Goal: Transaction & Acquisition: Purchase product/service

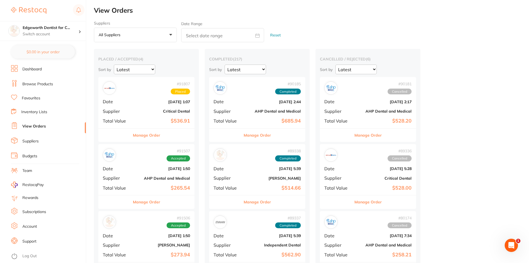
click at [39, 83] on link "Browse Products" at bounding box center [37, 84] width 31 height 6
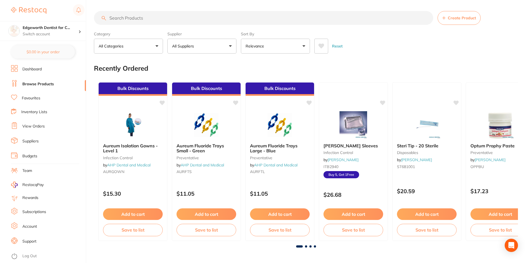
click at [141, 20] on input "search" at bounding box center [263, 18] width 339 height 14
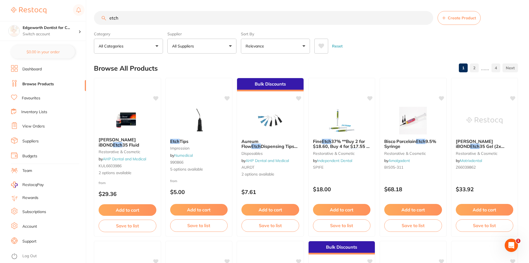
type input "etch"
click at [214, 48] on button "All Suppliers" at bounding box center [201, 46] width 69 height 15
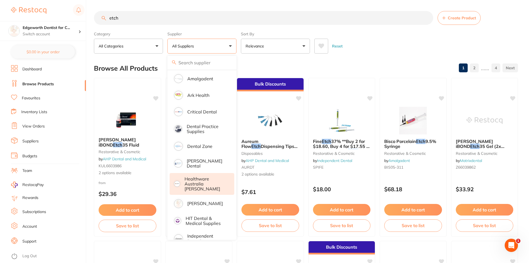
scroll to position [138, 0]
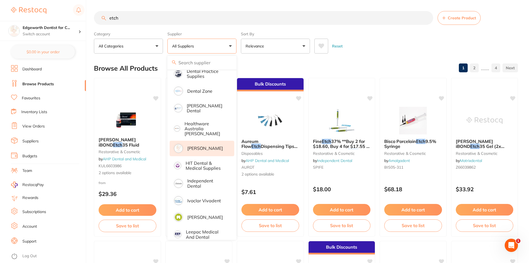
click at [209, 141] on li "[PERSON_NAME]" at bounding box center [202, 148] width 65 height 15
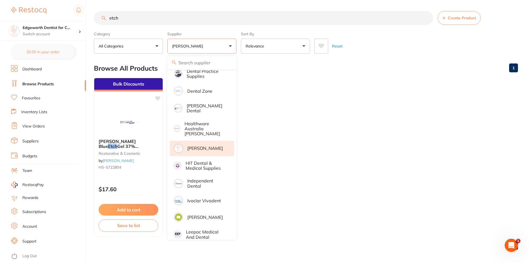
click at [381, 53] on div "Reset" at bounding box center [413, 43] width 199 height 19
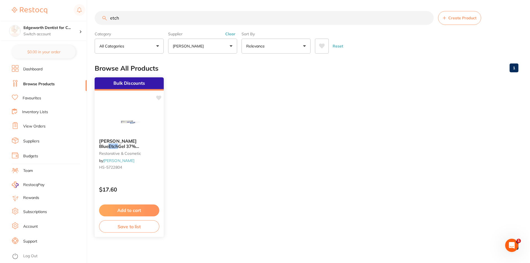
scroll to position [0, 0]
click at [96, 140] on div "[PERSON_NAME] Blue Etch Gel 37% [MEDICAL_DATA] 6ml Syr x1 restorative & cosmeti…" at bounding box center [128, 155] width 69 height 42
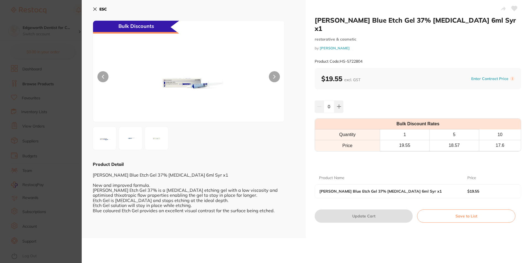
drag, startPoint x: 332, startPoint y: 100, endPoint x: 323, endPoint y: 98, distance: 9.3
click at [324, 100] on input "0" at bounding box center [329, 106] width 10 height 12
type input "8"
click at [377, 100] on div "8" at bounding box center [418, 106] width 206 height 12
click at [381, 210] on button "Update Cart" at bounding box center [364, 216] width 98 height 13
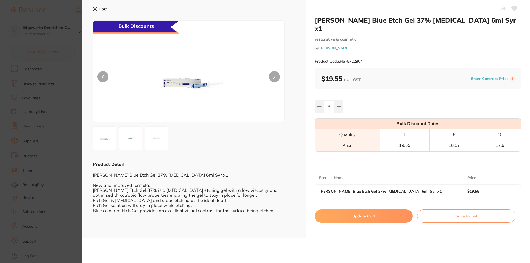
checkbox input "false"
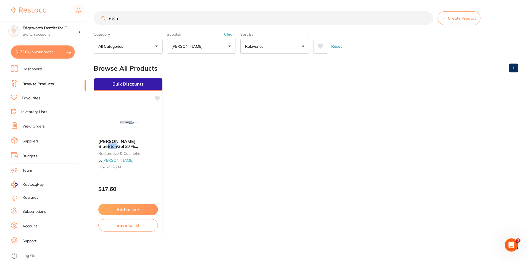
scroll to position [2, 0]
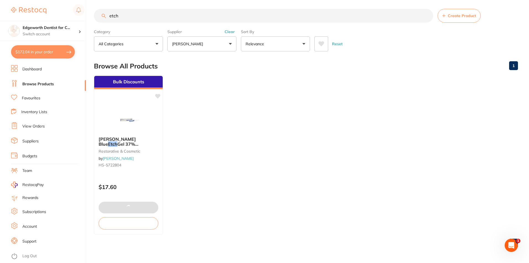
type input "1"
click at [43, 50] on button "$21.51 in your order" at bounding box center [43, 51] width 64 height 13
checkbox input "true"
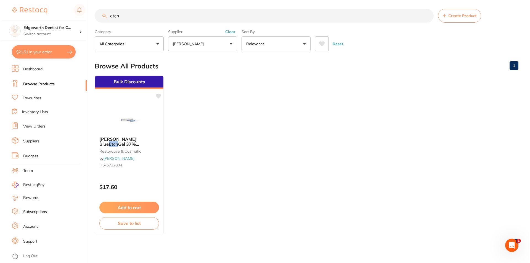
scroll to position [0, 0]
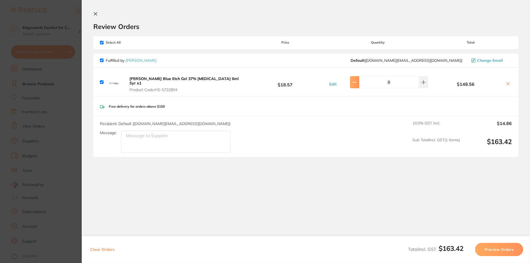
click at [355, 83] on icon at bounding box center [354, 82] width 4 height 4
click at [425, 83] on button at bounding box center [423, 82] width 9 height 12
type input "8"
click at [489, 250] on button "Preview Orders" at bounding box center [499, 249] width 48 height 13
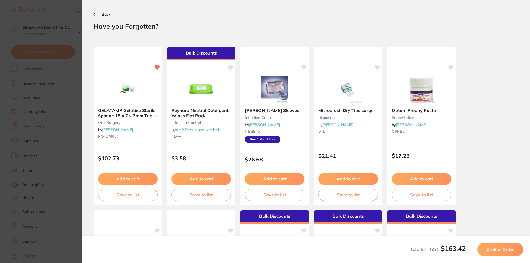
click at [490, 253] on button "Confirm Order" at bounding box center [500, 249] width 46 height 13
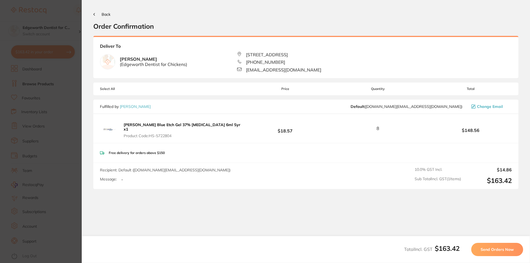
click at [480, 241] on div "Total Incl. GST $163.42 Send Orders Now" at bounding box center [306, 249] width 448 height 27
click at [474, 251] on button "Send Orders Now" at bounding box center [497, 249] width 52 height 13
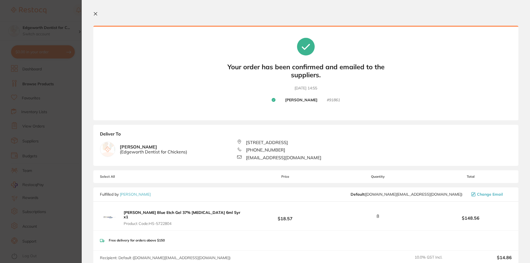
click at [96, 13] on icon at bounding box center [95, 14] width 4 height 4
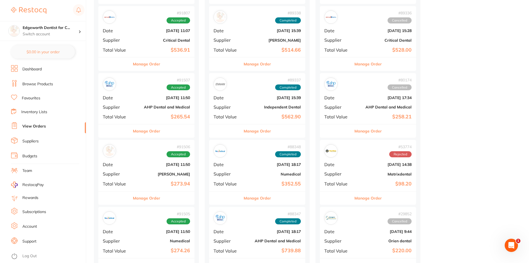
scroll to position [193, 0]
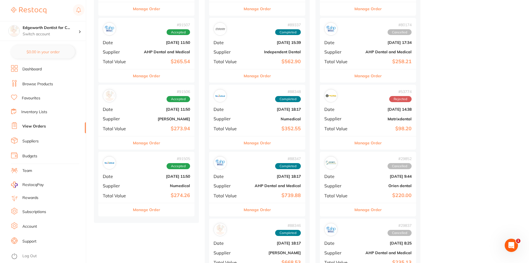
click at [147, 143] on button "Manage Order" at bounding box center [146, 142] width 27 height 13
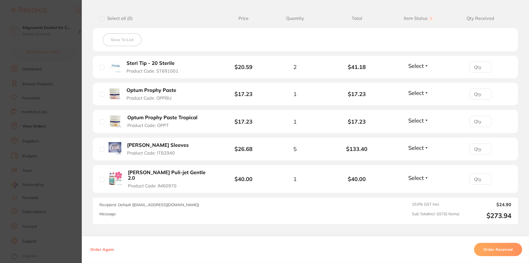
scroll to position [166, 0]
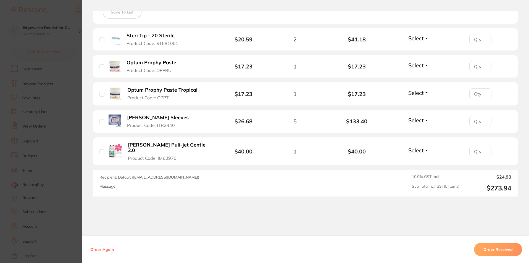
click at [501, 249] on button "Order Received" at bounding box center [498, 249] width 48 height 13
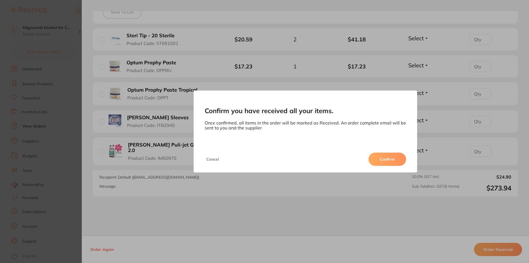
click at [390, 161] on button "Confirm" at bounding box center [387, 159] width 38 height 13
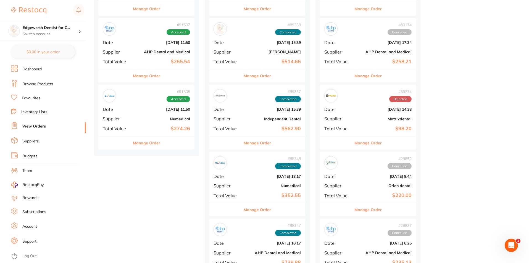
click at [150, 145] on button "Manage Order" at bounding box center [146, 142] width 27 height 13
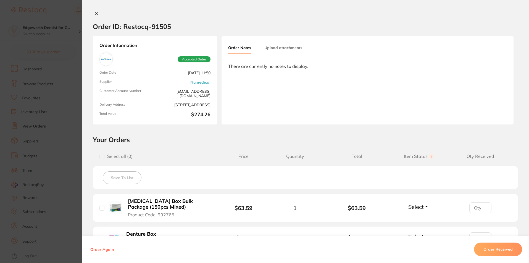
click at [93, 12] on button at bounding box center [97, 14] width 8 height 6
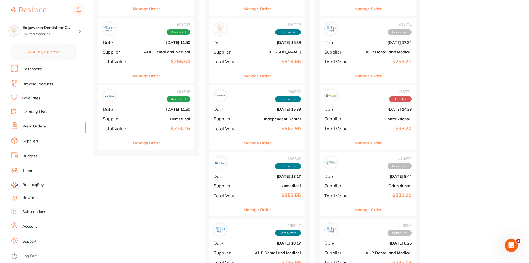
click at [163, 77] on div "Manage Order" at bounding box center [146, 76] width 96 height 14
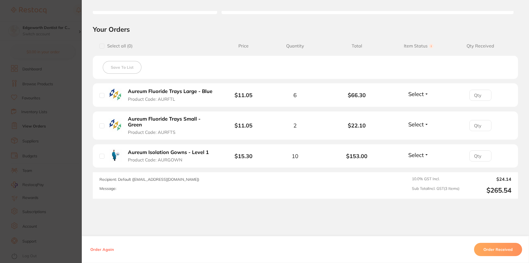
click at [487, 245] on button "Order Received" at bounding box center [498, 249] width 48 height 13
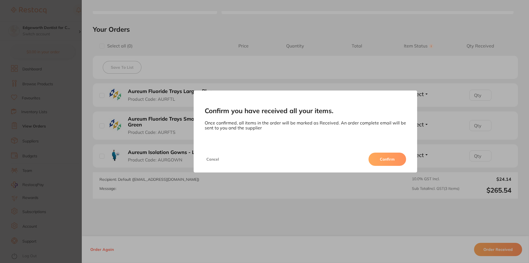
click at [389, 157] on button "Confirm" at bounding box center [387, 159] width 38 height 13
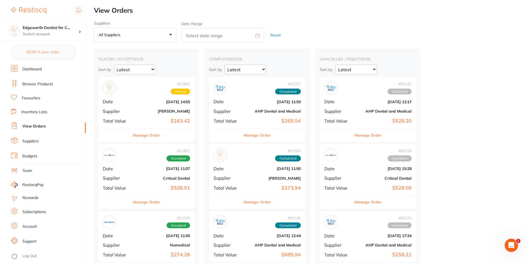
click at [35, 72] on li "Dashboard" at bounding box center [48, 69] width 75 height 8
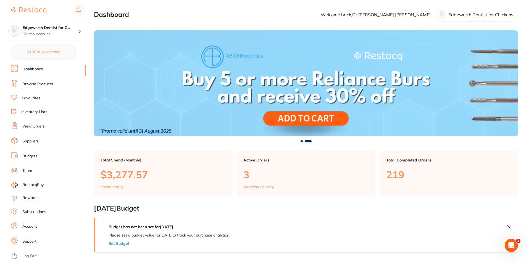
click at [47, 83] on link "Browse Products" at bounding box center [37, 84] width 31 height 6
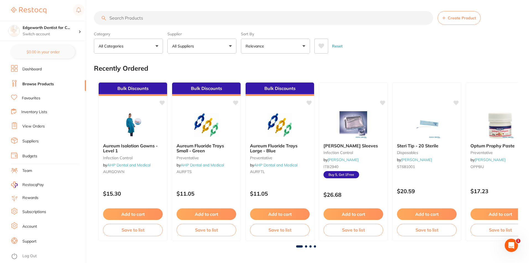
click at [235, 263] on html "$0.00 Edgeworth Dentist for C... Switch account Edgeworth Dentist for Chickens …" at bounding box center [264, 131] width 529 height 263
click at [425, 60] on div "Recently Ordered" at bounding box center [306, 68] width 424 height 18
drag, startPoint x: 35, startPoint y: 86, endPoint x: 107, endPoint y: 161, distance: 104.7
click at [35, 86] on link "Browse Products" at bounding box center [37, 84] width 31 height 6
